Goal: Task Accomplishment & Management: Complete application form

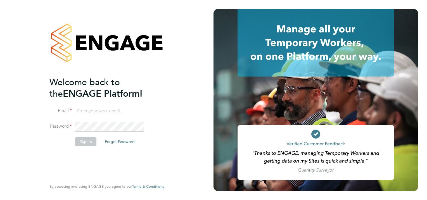
type input "jade.morris@apleona.com"
click at [82, 140] on button "Sign In" at bounding box center [85, 141] width 21 height 9
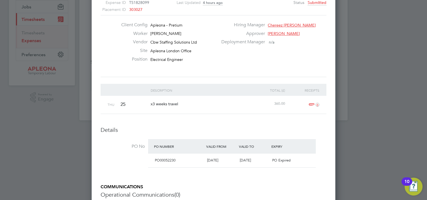
scroll to position [84, 0]
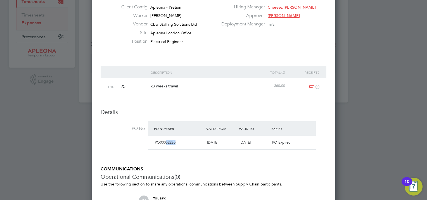
drag, startPoint x: 180, startPoint y: 143, endPoint x: 165, endPoint y: 142, distance: 14.6
click at [165, 142] on div "PO00052230" at bounding box center [178, 142] width 52 height 9
copy span "52230"
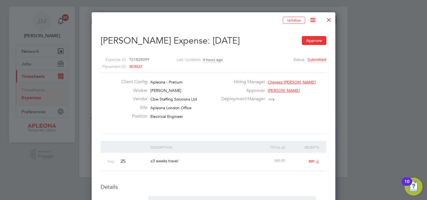
scroll to position [0, 0]
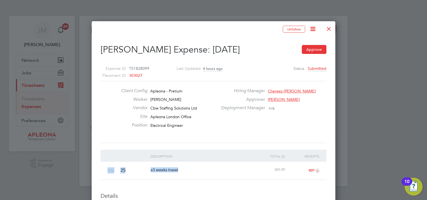
drag, startPoint x: 107, startPoint y: 170, endPoint x: 179, endPoint y: 173, distance: 71.5
click at [179, 173] on div "Thu 25 x3 weeks travel 360.00 0" at bounding box center [214, 171] width 226 height 18
copy div "Thu 25 x3 weeks travel"
click at [305, 51] on button "Approve" at bounding box center [314, 49] width 25 height 9
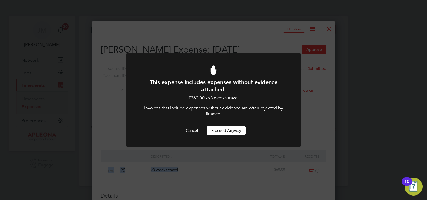
click at [216, 130] on button "Proceed Anyway" at bounding box center [226, 130] width 39 height 9
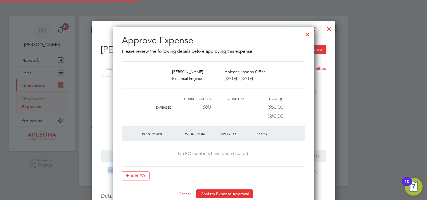
scroll to position [182, 201]
click at [138, 172] on button "Add PO" at bounding box center [136, 175] width 28 height 9
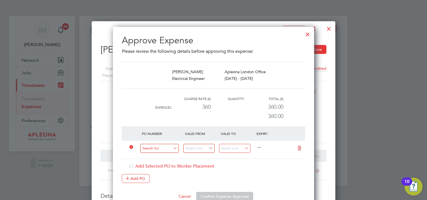
click at [171, 147] on input at bounding box center [159, 148] width 39 height 9
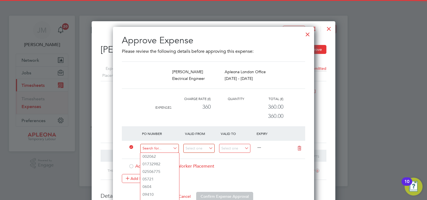
paste input "PO00052344"
type input "PO00052344"
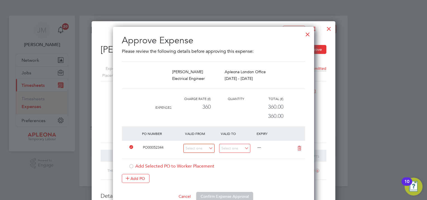
click at [168, 165] on li "Use "PO00052344"" at bounding box center [160, 164] width 40 height 8
click at [202, 151] on input at bounding box center [198, 148] width 31 height 9
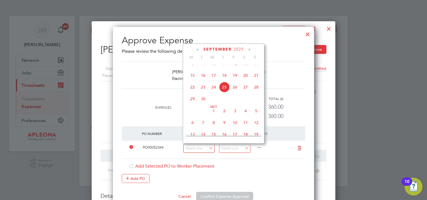
drag, startPoint x: 224, startPoint y: 96, endPoint x: 224, endPoint y: 103, distance: 7.0
click at [224, 92] on span "25" at bounding box center [224, 87] width 11 height 11
type input "[DATE]"
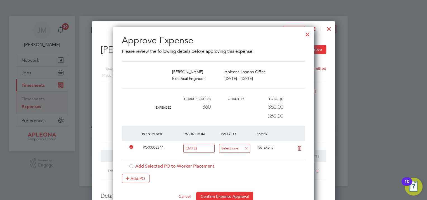
click at [221, 148] on input at bounding box center [234, 148] width 31 height 9
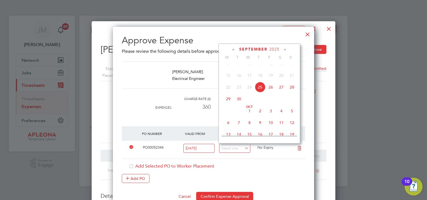
click at [260, 92] on span "25" at bounding box center [260, 87] width 11 height 11
type input "[DATE]"
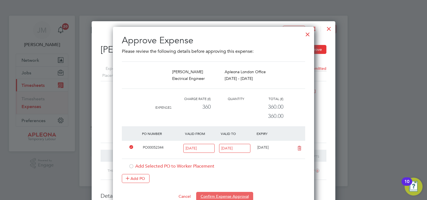
click at [205, 194] on button "Confirm Expense Approval" at bounding box center [224, 196] width 57 height 9
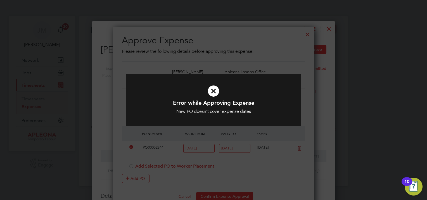
click at [214, 92] on icon at bounding box center [213, 91] width 145 height 22
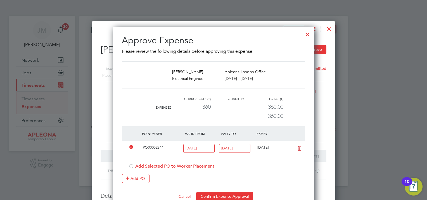
click at [197, 151] on input "[DATE]" at bounding box center [198, 148] width 31 height 9
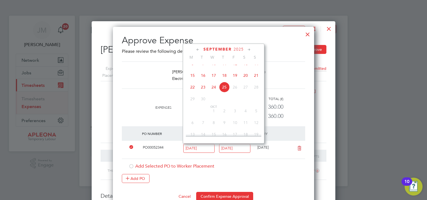
click at [223, 69] on span "11" at bounding box center [224, 63] width 11 height 11
type input "11 Sep 2025"
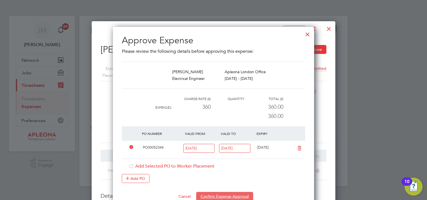
click at [211, 197] on button "Confirm Expense Approval" at bounding box center [224, 196] width 57 height 9
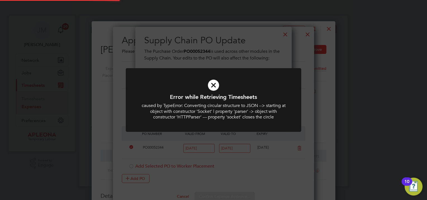
scroll to position [98, 157]
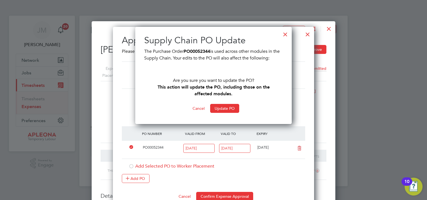
click at [214, 85] on b "This action will update the PO, including those on the affected modules." at bounding box center [213, 90] width 112 height 12
click at [221, 110] on button "Update PO" at bounding box center [224, 108] width 29 height 9
click at [214, 105] on button "Update PO" at bounding box center [224, 108] width 29 height 9
click at [194, 107] on button "Cancel" at bounding box center [198, 108] width 21 height 9
click at [284, 35] on div at bounding box center [285, 33] width 10 height 10
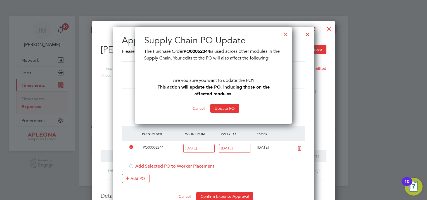
click at [284, 35] on div at bounding box center [285, 33] width 10 height 10
click at [284, 34] on div at bounding box center [285, 33] width 10 height 10
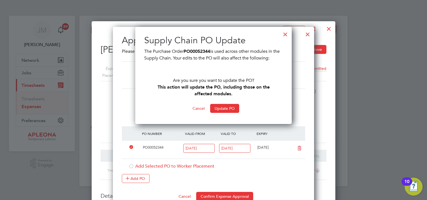
click at [284, 34] on div at bounding box center [285, 33] width 10 height 10
click at [284, 33] on div at bounding box center [285, 33] width 10 height 10
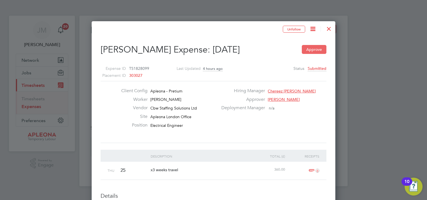
click at [307, 49] on button "Approve" at bounding box center [314, 49] width 25 height 9
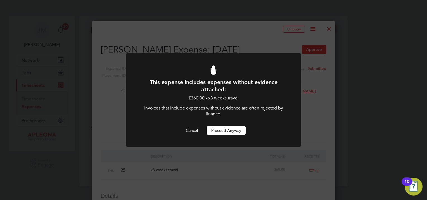
click at [216, 131] on button "Proceed Anyway" at bounding box center [226, 130] width 39 height 9
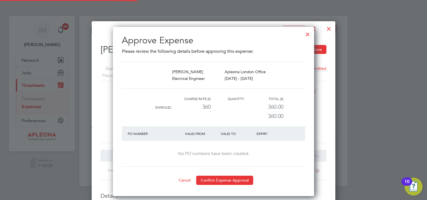
scroll to position [3, 3]
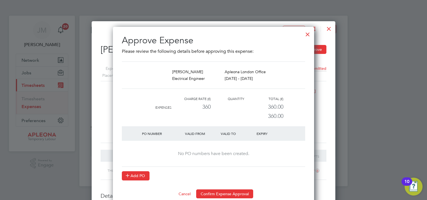
click at [140, 175] on button "Add PO" at bounding box center [136, 175] width 28 height 9
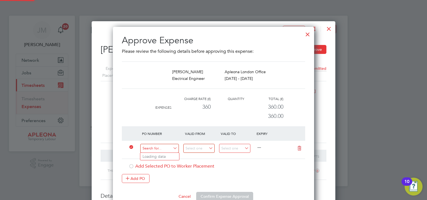
click at [162, 150] on input at bounding box center [159, 148] width 39 height 9
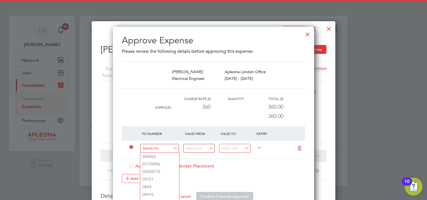
paste input "PO00052344"
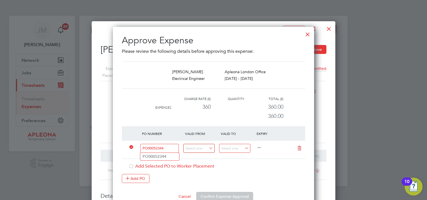
click at [153, 146] on input "PO00052344" at bounding box center [159, 148] width 39 height 9
drag, startPoint x: 153, startPoint y: 149, endPoint x: 130, endPoint y: 149, distance: 23.7
click at [130, 149] on div "PO00052344 —" at bounding box center [213, 150] width 183 height 18
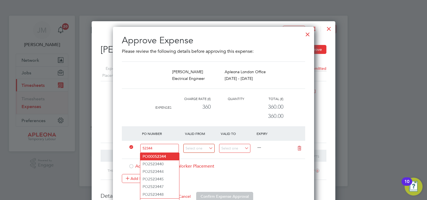
type input "52344"
click at [159, 156] on b "52344" at bounding box center [160, 156] width 11 height 5
type input "[DATE]"
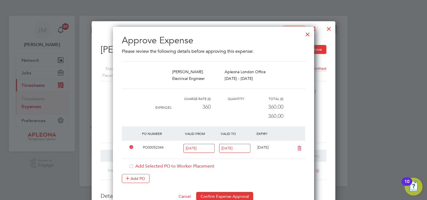
click at [199, 148] on input "[DATE]" at bounding box center [198, 148] width 31 height 9
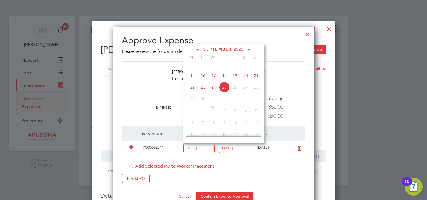
click at [226, 69] on span "11" at bounding box center [224, 63] width 11 height 11
type input "11 Sep 2025"
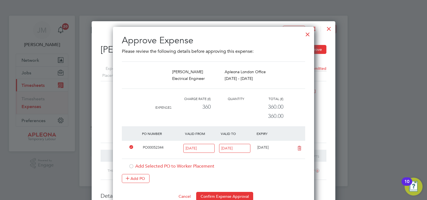
click at [255, 174] on div "Add PO" at bounding box center [213, 178] width 183 height 9
click at [131, 165] on div at bounding box center [131, 167] width 6 height 6
click at [229, 193] on button "Confirm Expense Approval" at bounding box center [224, 196] width 57 height 9
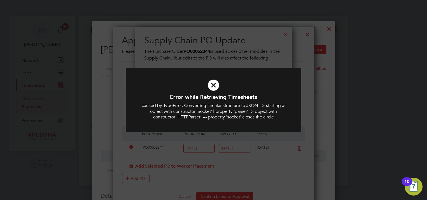
click at [212, 84] on icon at bounding box center [213, 85] width 145 height 22
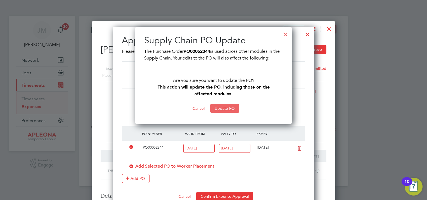
click at [218, 106] on button "Update PO" at bounding box center [224, 108] width 29 height 9
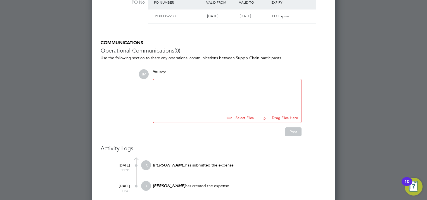
scroll to position [216, 0]
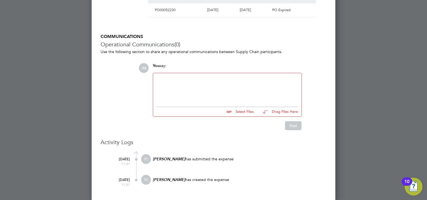
click at [200, 82] on div at bounding box center [227, 89] width 142 height 24
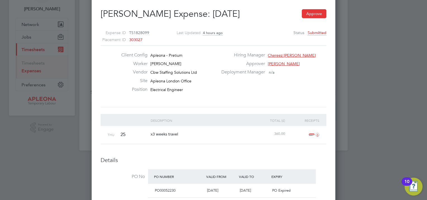
scroll to position [0, 0]
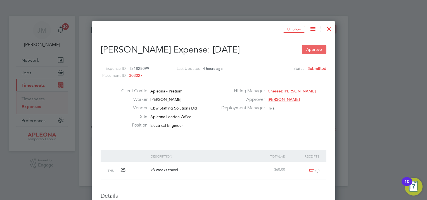
click at [309, 48] on button "Approve" at bounding box center [314, 49] width 25 height 9
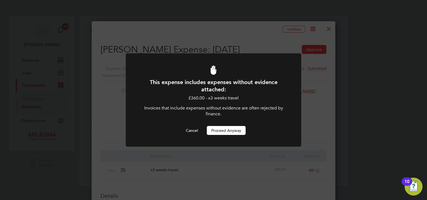
click at [221, 133] on button "Proceed Anyway" at bounding box center [226, 130] width 39 height 9
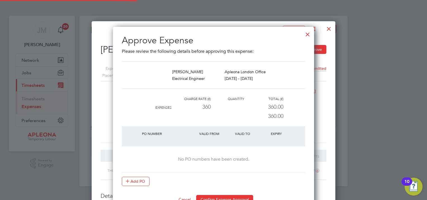
scroll to position [3, 3]
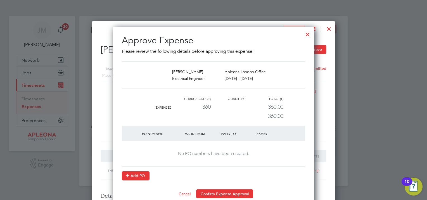
click at [146, 172] on button "Add PO" at bounding box center [136, 175] width 28 height 9
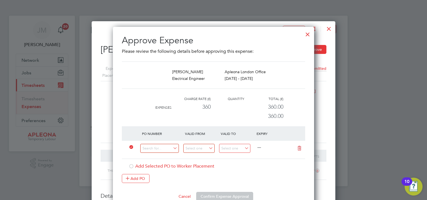
click at [308, 36] on div at bounding box center [307, 33] width 10 height 10
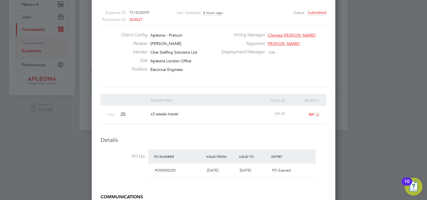
click at [241, 114] on div "x3 weeks travel" at bounding box center [200, 114] width 103 height 16
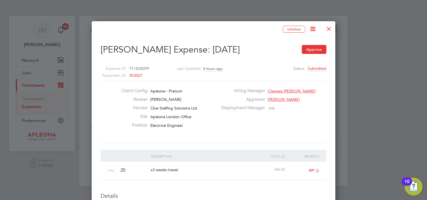
click at [312, 27] on icon at bounding box center [312, 28] width 7 height 7
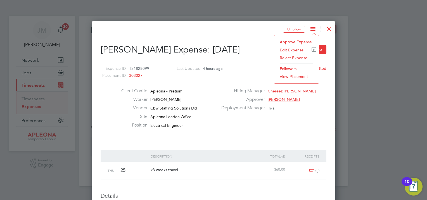
click at [303, 44] on li "Approve Expense" at bounding box center [296, 42] width 39 height 8
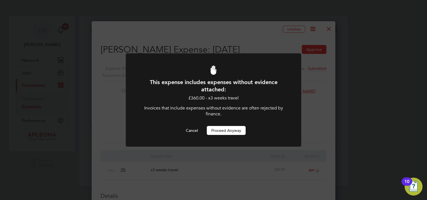
click at [237, 131] on button "Proceed Anyway" at bounding box center [226, 130] width 39 height 9
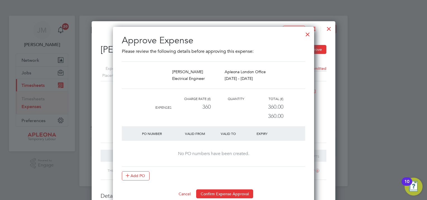
click at [308, 33] on div at bounding box center [307, 33] width 10 height 10
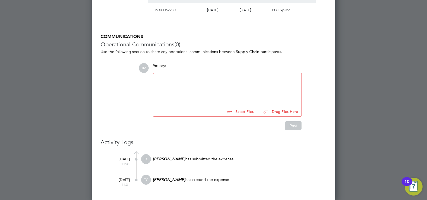
click at [212, 90] on div at bounding box center [227, 89] width 142 height 24
click at [219, 74] on div "please use PO PO00052344" at bounding box center [227, 88] width 148 height 31
click at [215, 80] on div "please use PO PO00052344" at bounding box center [227, 89] width 142 height 24
click at [293, 123] on button "Post" at bounding box center [293, 125] width 16 height 9
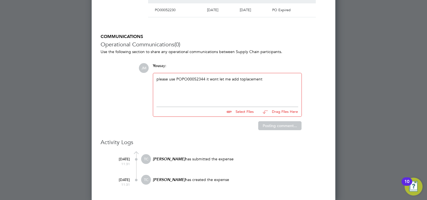
click at [293, 123] on div "JM You say: please use PO PO00052344 it wont let me add toplacement Select File…" at bounding box center [232, 96] width 188 height 67
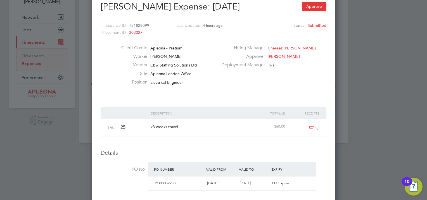
scroll to position [0, 0]
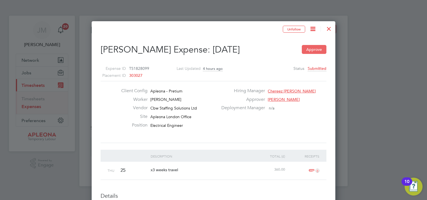
click at [316, 50] on button "Approve" at bounding box center [314, 49] width 25 height 9
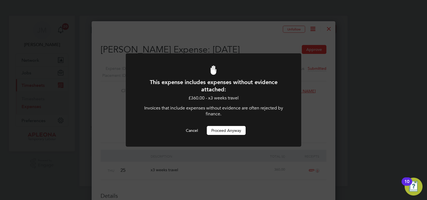
click at [229, 131] on button "Proceed Anyway" at bounding box center [226, 130] width 39 height 9
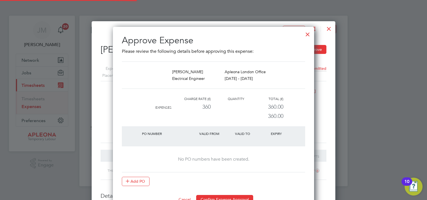
scroll to position [7, 53]
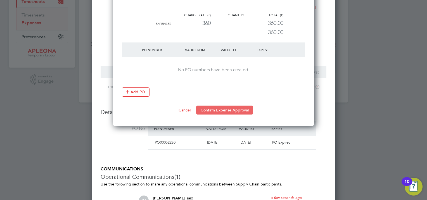
click at [230, 107] on button "Confirm Expense Approval" at bounding box center [224, 110] width 57 height 9
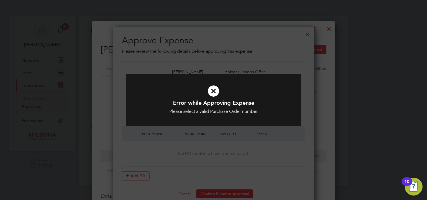
click at [213, 88] on icon at bounding box center [213, 91] width 145 height 22
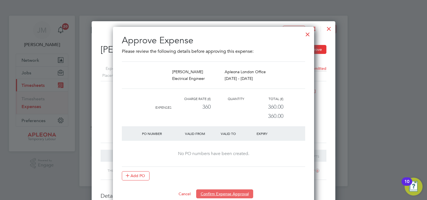
click at [211, 195] on button "Confirm Expense Approval" at bounding box center [224, 193] width 57 height 9
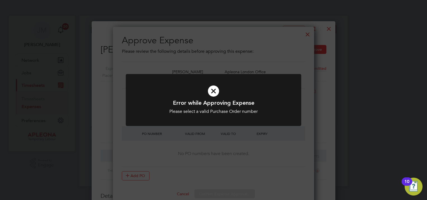
click at [212, 93] on icon at bounding box center [213, 91] width 145 height 22
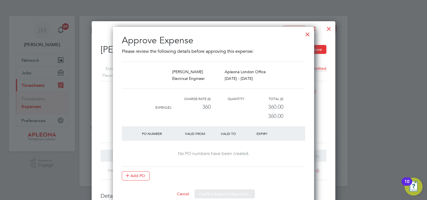
click at [132, 176] on div "Sorry, we are having problems connecting to our services." at bounding box center [213, 101] width 268 height 171
click at [132, 176] on button "Add PO" at bounding box center [136, 175] width 28 height 9
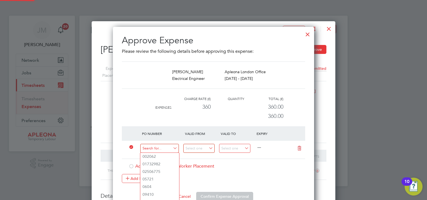
click at [172, 150] on input at bounding box center [159, 148] width 39 height 9
paste input "PO00052344"
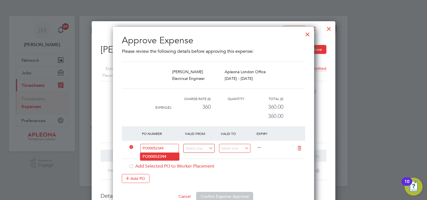
type input "PO00052344"
click at [165, 154] on b "PO00052344" at bounding box center [154, 156] width 24 height 5
type input "[DATE]"
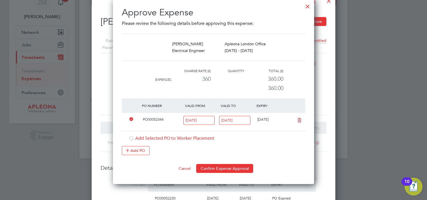
click at [130, 137] on div at bounding box center [131, 139] width 6 height 6
click at [210, 166] on button "Confirm Expense Approval" at bounding box center [224, 168] width 57 height 9
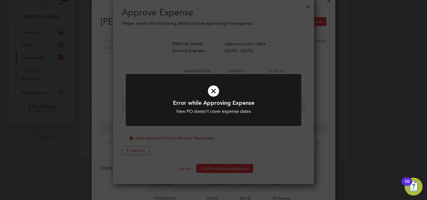
click at [215, 90] on icon at bounding box center [213, 91] width 145 height 22
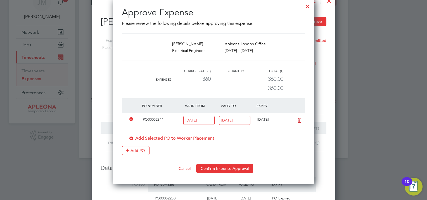
click at [200, 120] on input "[DATE]" at bounding box center [198, 120] width 31 height 9
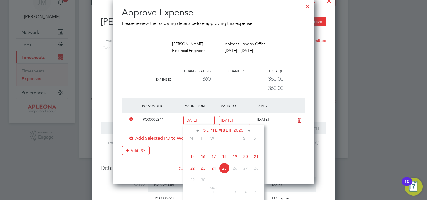
click at [224, 150] on span "11" at bounding box center [224, 144] width 11 height 11
type input "11 Sep 2025"
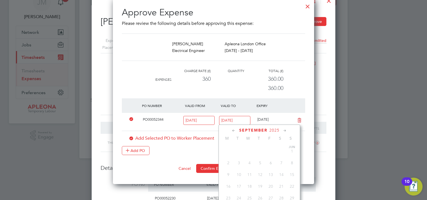
click at [235, 121] on input "[DATE]" at bounding box center [234, 120] width 31 height 9
click at [249, 173] on span "24" at bounding box center [249, 168] width 11 height 11
type input "24 Sep 2025"
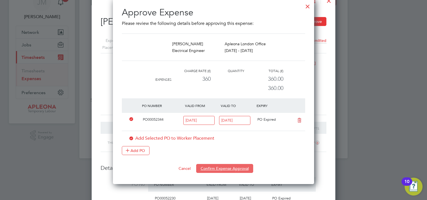
click at [224, 168] on button "Confirm Expense Approval" at bounding box center [224, 168] width 57 height 9
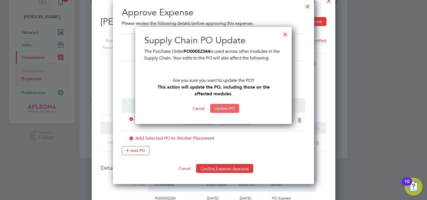
click at [219, 112] on button "Update PO" at bounding box center [224, 108] width 29 height 9
click at [186, 166] on button "Cancel" at bounding box center [184, 168] width 21 height 9
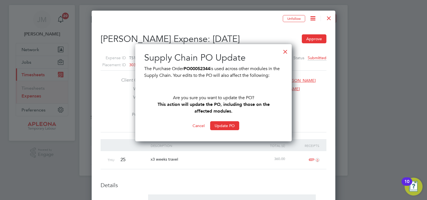
scroll to position [0, 0]
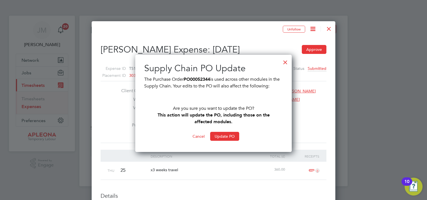
click at [197, 138] on button "Cancel" at bounding box center [198, 136] width 21 height 9
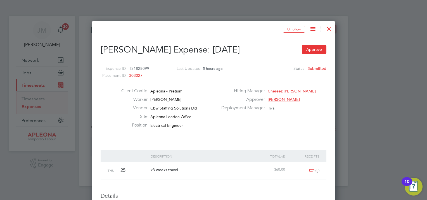
click at [329, 28] on div at bounding box center [329, 27] width 10 height 10
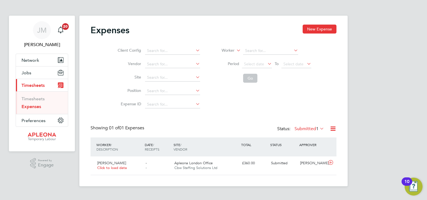
scroll to position [14, 68]
click at [329, 163] on icon at bounding box center [330, 162] width 7 height 4
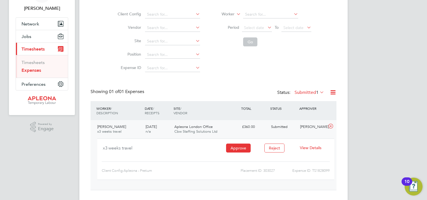
scroll to position [46, 0]
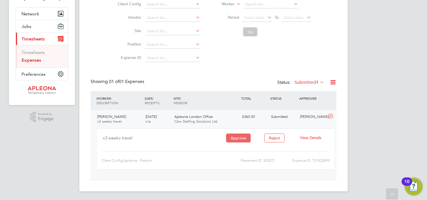
click at [238, 135] on button "Approve" at bounding box center [238, 137] width 25 height 9
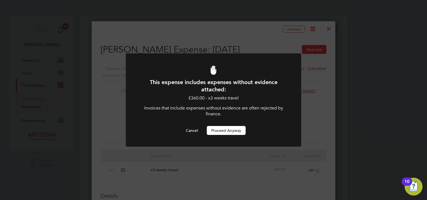
click at [223, 131] on button "Proceed Anyway" at bounding box center [226, 130] width 39 height 9
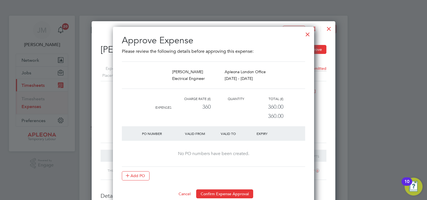
click at [185, 193] on button "Cancel" at bounding box center [184, 193] width 21 height 9
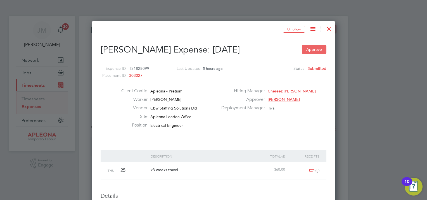
click at [314, 48] on button "Approve" at bounding box center [314, 49] width 25 height 9
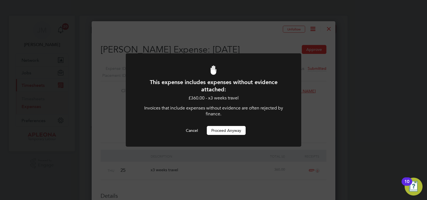
click at [237, 136] on div at bounding box center [213, 99] width 175 height 93
click at [228, 132] on button "Proceed Anyway" at bounding box center [226, 130] width 39 height 9
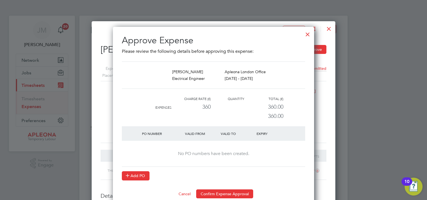
click at [135, 175] on button "Add PO" at bounding box center [136, 175] width 28 height 9
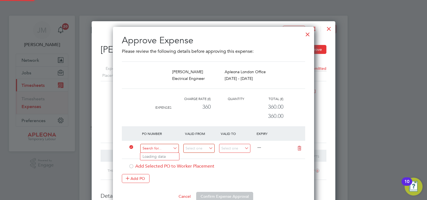
click at [170, 147] on input at bounding box center [159, 148] width 39 height 9
type input "52344"
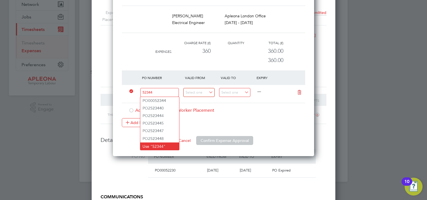
click at [161, 145] on li "Use "52344"" at bounding box center [159, 146] width 39 height 8
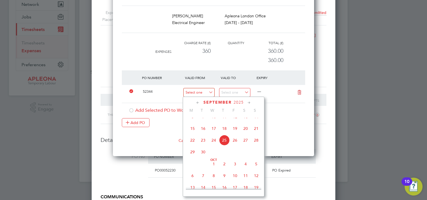
click at [206, 90] on input at bounding box center [198, 92] width 31 height 9
click at [224, 143] on span "25" at bounding box center [224, 140] width 11 height 11
type input "[DATE]"
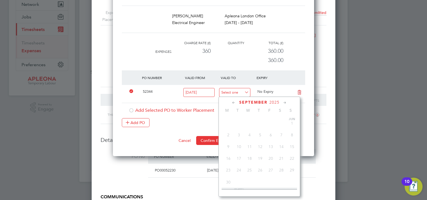
click at [245, 90] on input at bounding box center [234, 92] width 31 height 9
click at [259, 145] on span "25" at bounding box center [260, 140] width 11 height 11
type input "[DATE]"
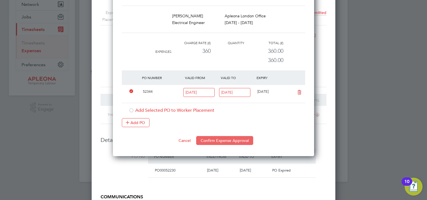
click at [218, 140] on button "Confirm Expense Approval" at bounding box center [224, 140] width 57 height 9
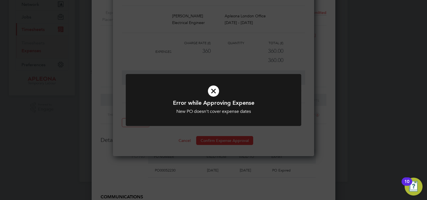
click at [215, 90] on icon at bounding box center [213, 91] width 145 height 22
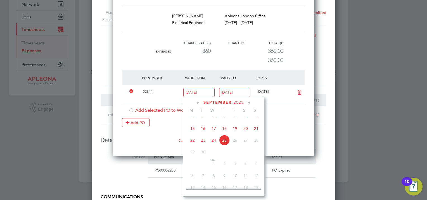
click at [199, 93] on input "[DATE]" at bounding box center [198, 92] width 31 height 9
click at [292, 113] on div "Add Selected PO to Worker Placement" at bounding box center [216, 111] width 176 height 6
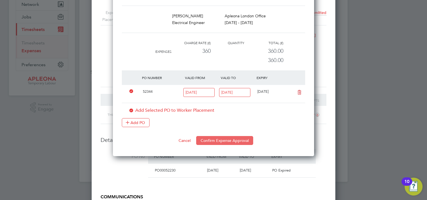
click at [241, 140] on button "Confirm Expense Approval" at bounding box center [224, 140] width 57 height 9
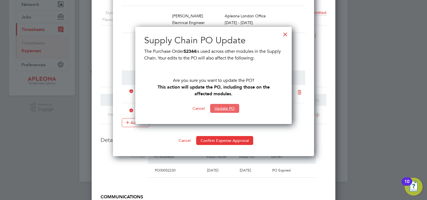
click at [231, 111] on button "Update PO" at bounding box center [224, 108] width 29 height 9
click at [221, 111] on button "Update PO" at bounding box center [224, 108] width 29 height 9
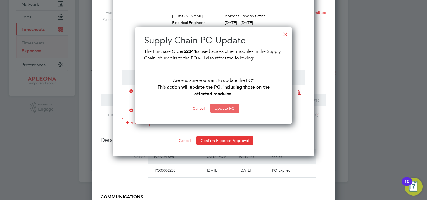
click at [221, 111] on button "Update PO" at bounding box center [224, 108] width 29 height 9
drag, startPoint x: 221, startPoint y: 111, endPoint x: 133, endPoint y: 110, distance: 87.1
click at [218, 111] on button "Update PO" at bounding box center [224, 108] width 29 height 9
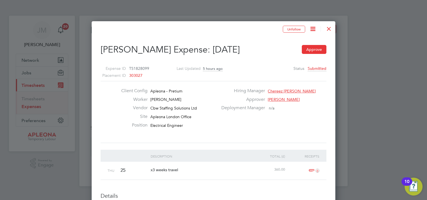
click at [329, 28] on div at bounding box center [329, 27] width 10 height 10
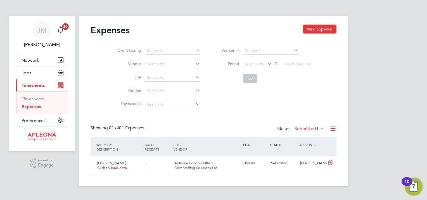
scroll to position [14, 68]
click at [108, 166] on span "Click to load data" at bounding box center [112, 167] width 30 height 5
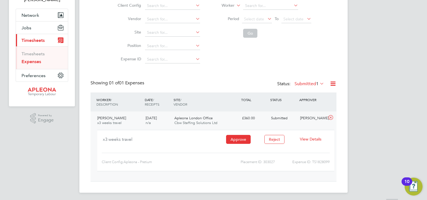
scroll to position [46, 0]
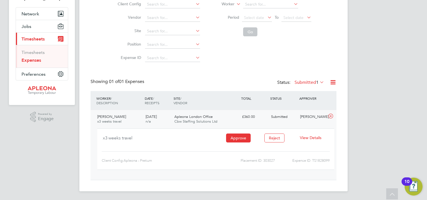
click at [112, 113] on div "[PERSON_NAME] x3 weeks travel" at bounding box center [119, 119] width 48 height 14
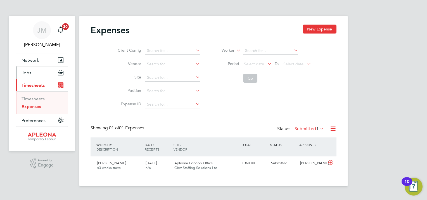
scroll to position [0, 0]
click at [50, 72] on button "Jobs" at bounding box center [42, 72] width 52 height 12
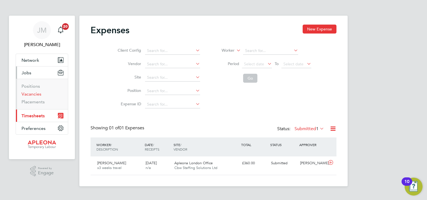
click at [38, 94] on link "Vacancies" at bounding box center [32, 93] width 20 height 5
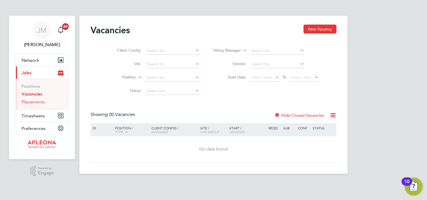
click at [38, 103] on link "Placements" at bounding box center [33, 101] width 23 height 5
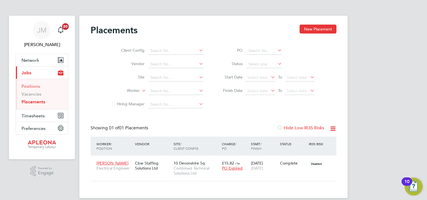
click at [39, 88] on link "Positions" at bounding box center [31, 85] width 18 height 5
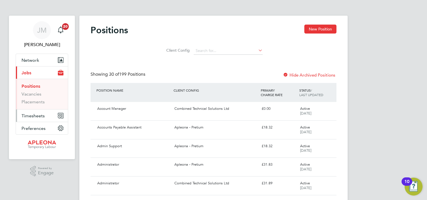
click at [46, 118] on button "Timesheets" at bounding box center [42, 115] width 52 height 12
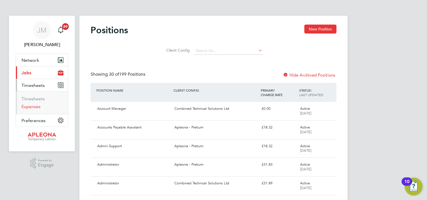
click at [35, 104] on link "Expenses" at bounding box center [31, 106] width 19 height 5
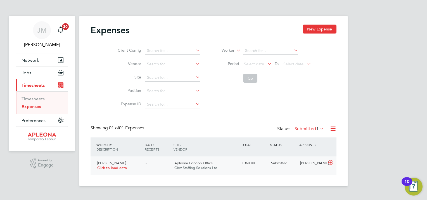
click at [329, 162] on icon at bounding box center [330, 162] width 7 height 4
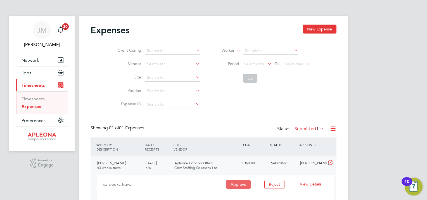
click at [244, 182] on button "Approve" at bounding box center [238, 184] width 25 height 9
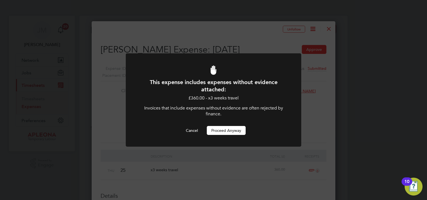
click at [235, 130] on button "Proceed Anyway" at bounding box center [226, 130] width 39 height 9
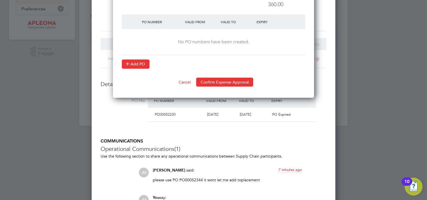
click at [138, 63] on button "Add PO" at bounding box center [136, 63] width 28 height 9
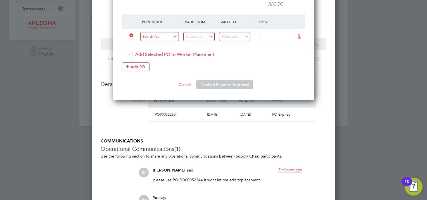
drag, startPoint x: 158, startPoint y: 40, endPoint x: 163, endPoint y: 37, distance: 5.7
click at [159, 40] on input at bounding box center [159, 36] width 39 height 9
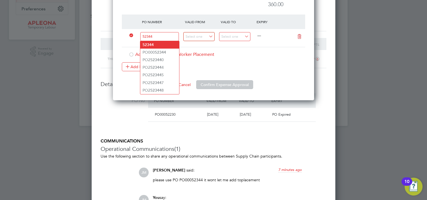
type input "52344"
click at [161, 44] on li "52344" at bounding box center [159, 45] width 39 height 8
type input "[DATE]"
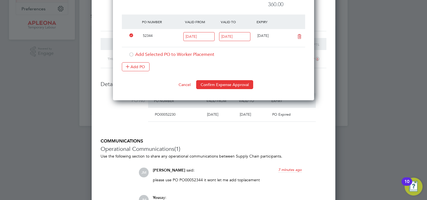
click at [206, 37] on input "[DATE]" at bounding box center [198, 36] width 31 height 9
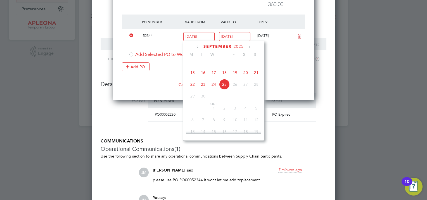
click at [224, 66] on span "11" at bounding box center [224, 61] width 11 height 11
type input "[DATE]"
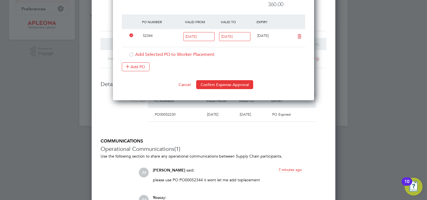
click at [131, 53] on div at bounding box center [131, 55] width 6 height 6
click at [221, 84] on button "Confirm Expense Approval" at bounding box center [224, 84] width 57 height 9
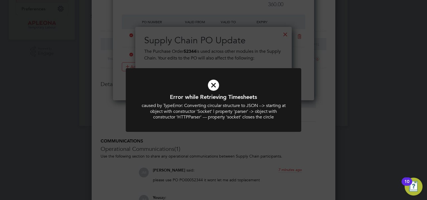
click at [212, 84] on icon at bounding box center [213, 85] width 145 height 22
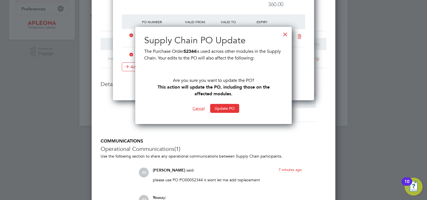
drag, startPoint x: 202, startPoint y: 107, endPoint x: 258, endPoint y: 77, distance: 62.8
click at [203, 107] on button "Cancel" at bounding box center [198, 108] width 21 height 9
